Goal: Find specific page/section: Find specific page/section

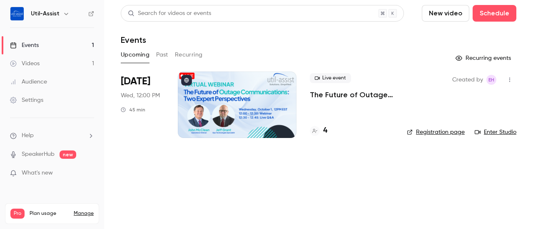
click at [323, 131] on h4 "4" at bounding box center [325, 130] width 4 height 11
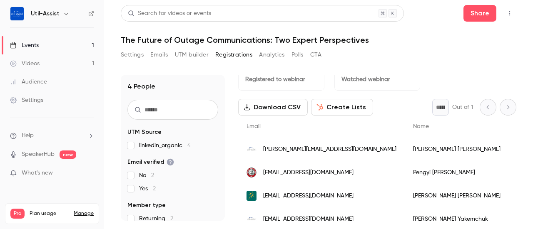
scroll to position [32, 0]
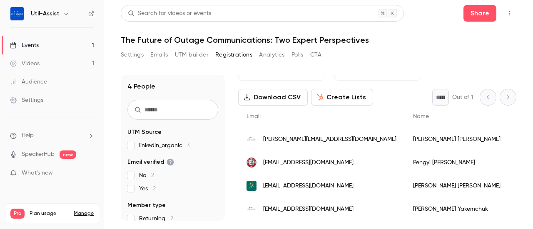
click at [32, 44] on div "Events" at bounding box center [24, 45] width 29 height 8
